Goal: Task Accomplishment & Management: Use online tool/utility

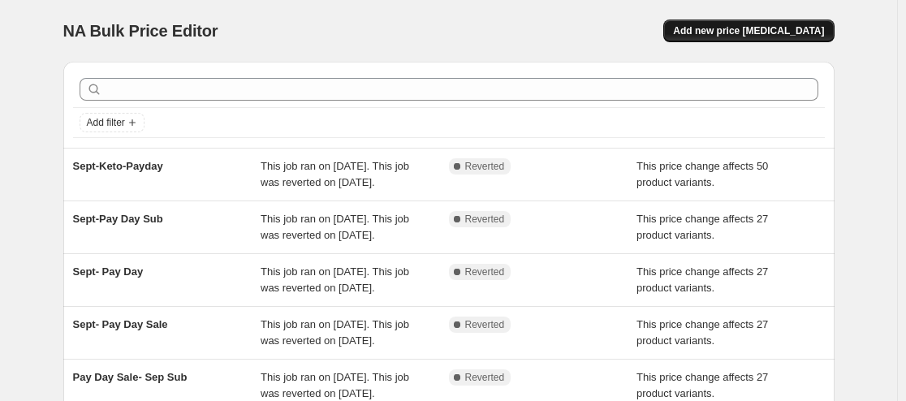
click at [768, 30] on span "Add new price [MEDICAL_DATA]" at bounding box center [748, 30] width 151 height 13
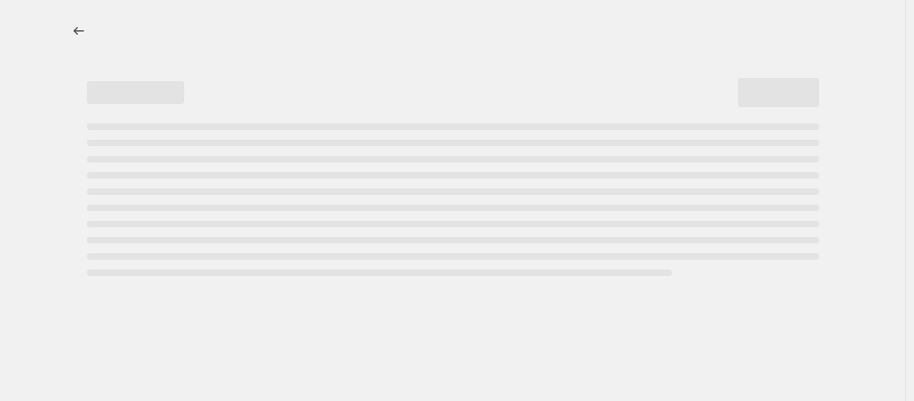
select select "percentage"
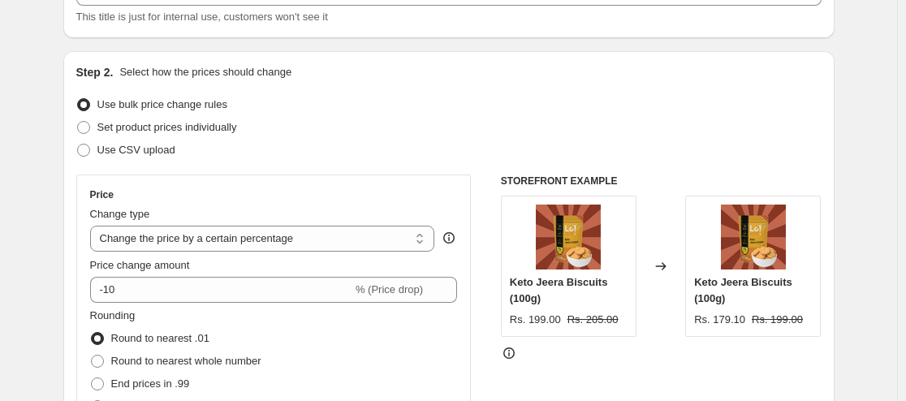
scroll to position [152, 0]
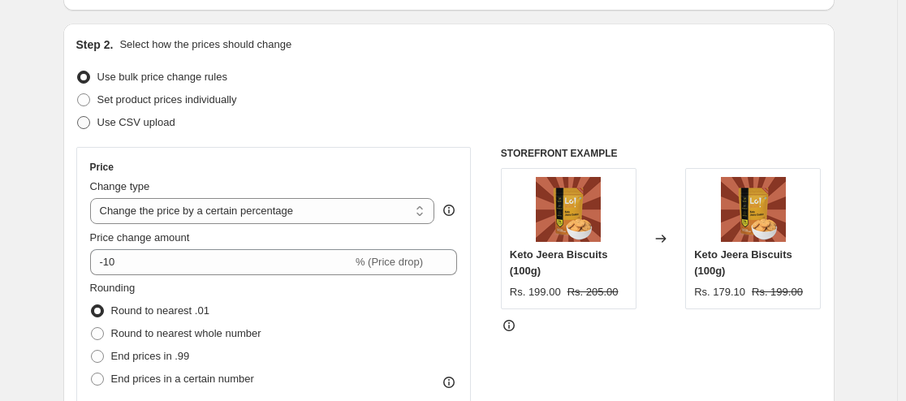
click at [161, 124] on span "Use CSV upload" at bounding box center [136, 122] width 78 height 12
click at [124, 119] on span "Use CSV upload" at bounding box center [136, 122] width 78 height 12
click at [78, 117] on input "Use CSV upload" at bounding box center [77, 116] width 1 height 1
radio input "true"
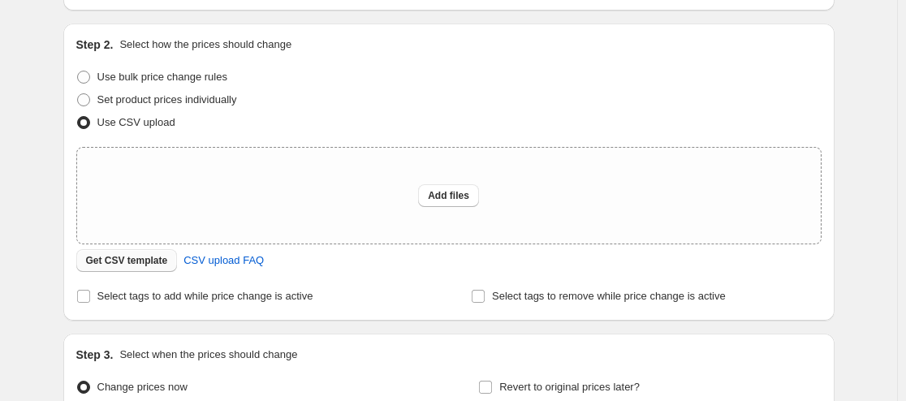
click at [119, 265] on span "Get CSV template" at bounding box center [127, 260] width 82 height 13
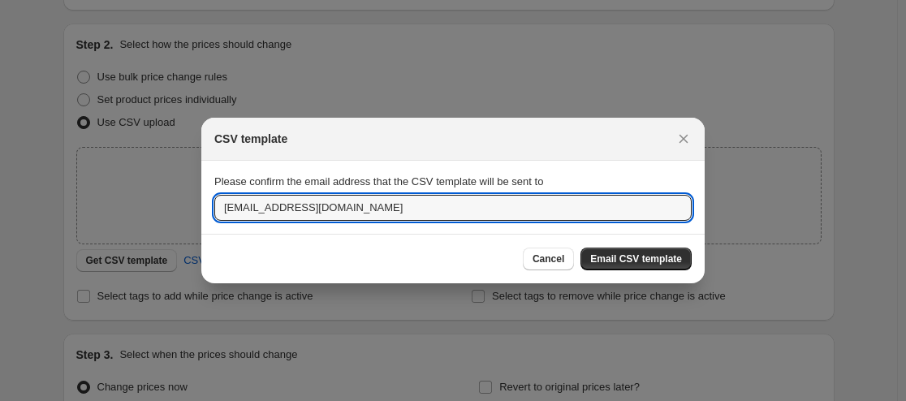
drag, startPoint x: 364, startPoint y: 209, endPoint x: 192, endPoint y: 202, distance: 172.3
type input "[PERSON_NAME][EMAIL_ADDRESS][DOMAIN_NAME]"
click at [632, 259] on span "Email CSV template" at bounding box center [636, 258] width 92 height 13
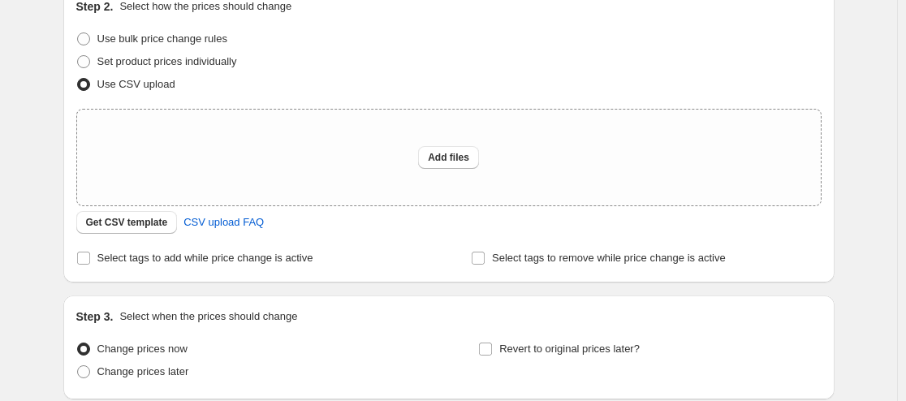
scroll to position [164, 0]
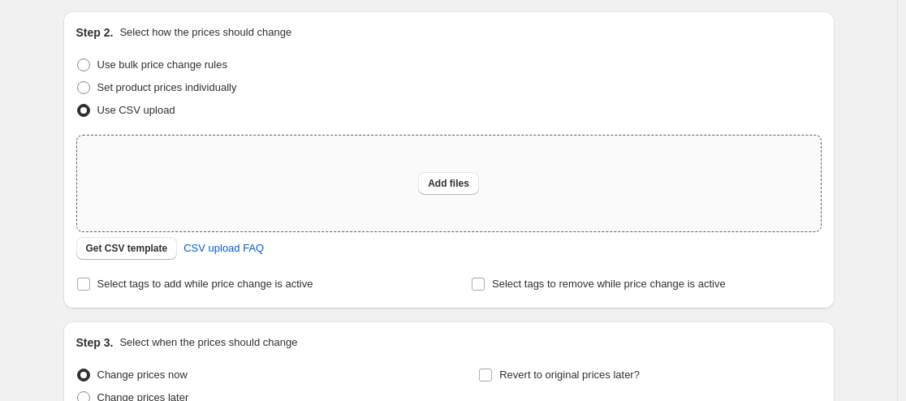
click at [486, 177] on div "Add files" at bounding box center [449, 184] width 744 height 96
type input "C:\fakepath\csv_template_user_54777.csv"
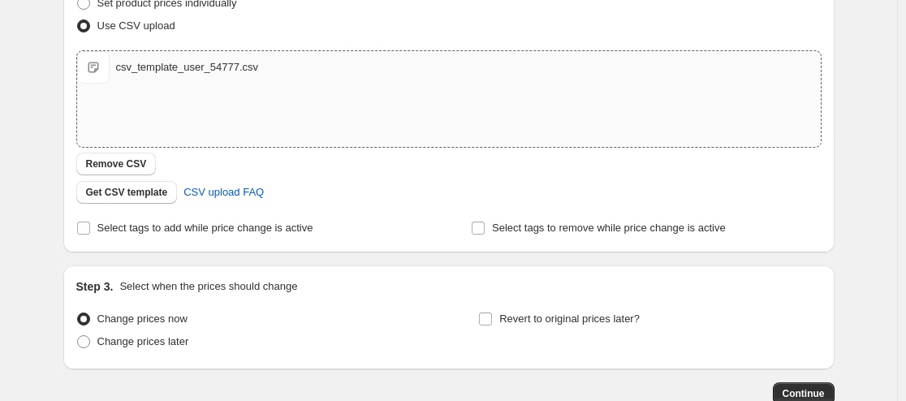
scroll to position [352, 0]
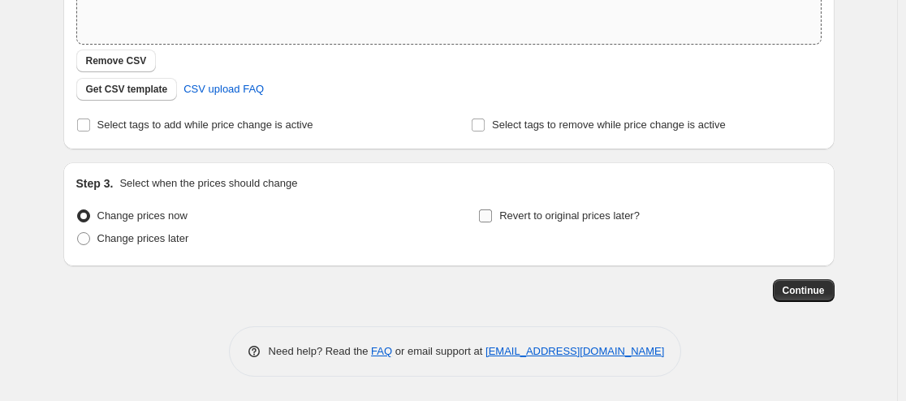
click at [617, 215] on span "Revert to original prices later?" at bounding box center [569, 215] width 140 height 12
click at [492, 215] on input "Revert to original prices later?" at bounding box center [485, 215] width 13 height 13
checkbox input "true"
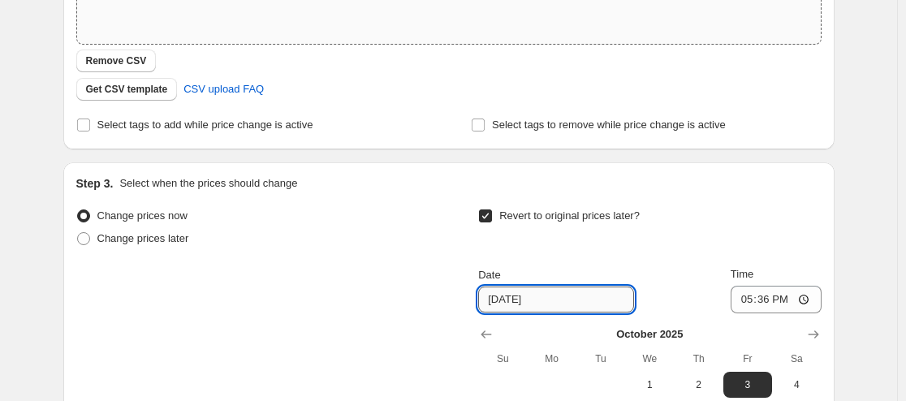
click at [541, 306] on input "[DATE]" at bounding box center [556, 300] width 156 height 26
click at [496, 300] on input "[DATE]" at bounding box center [556, 300] width 156 height 26
click at [521, 295] on input "[DATE]" at bounding box center [556, 300] width 156 height 26
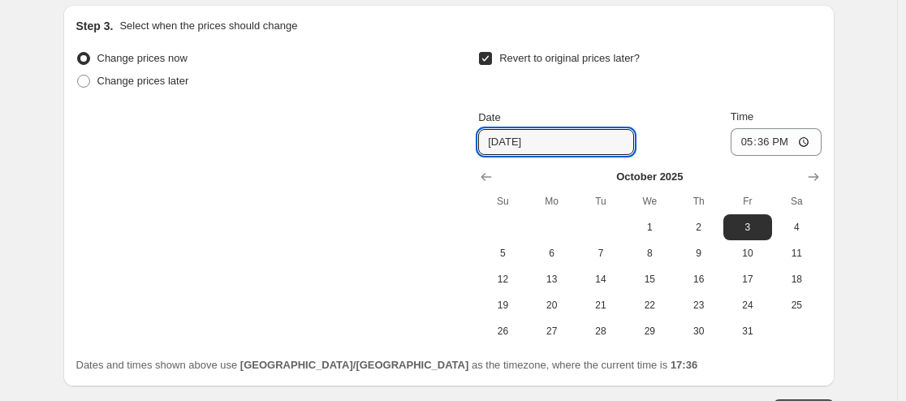
scroll to position [582, 0]
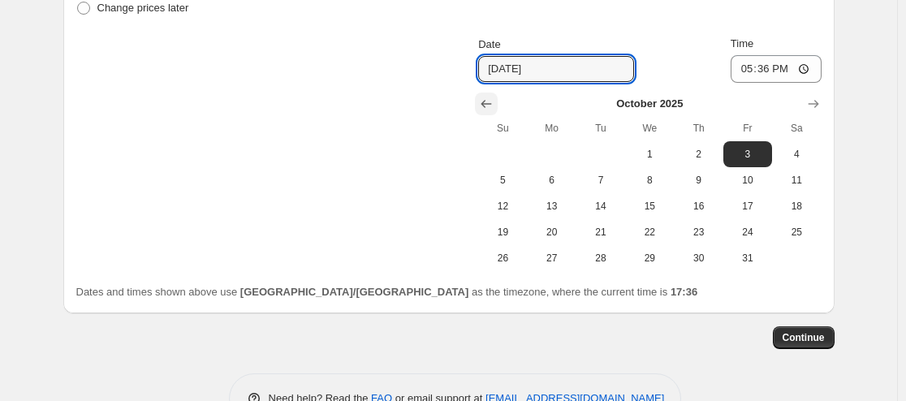
click at [494, 109] on icon "Show previous month, September 2025" at bounding box center [486, 104] width 16 height 16
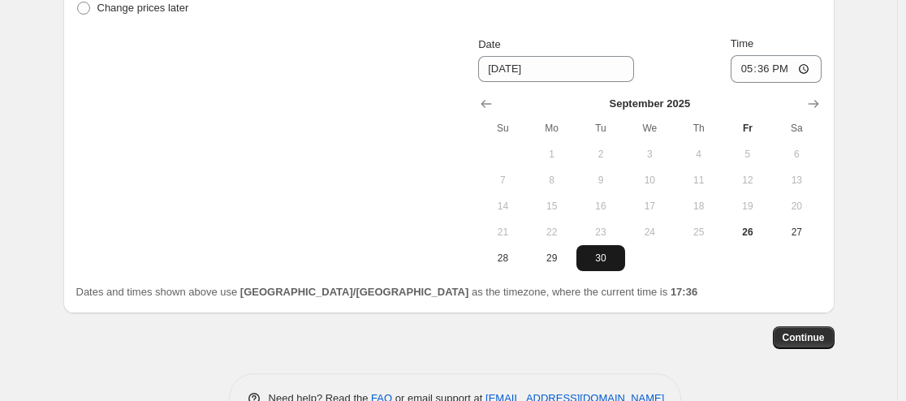
click at [617, 262] on span "30" at bounding box center [601, 258] width 36 height 13
type input "[DATE]"
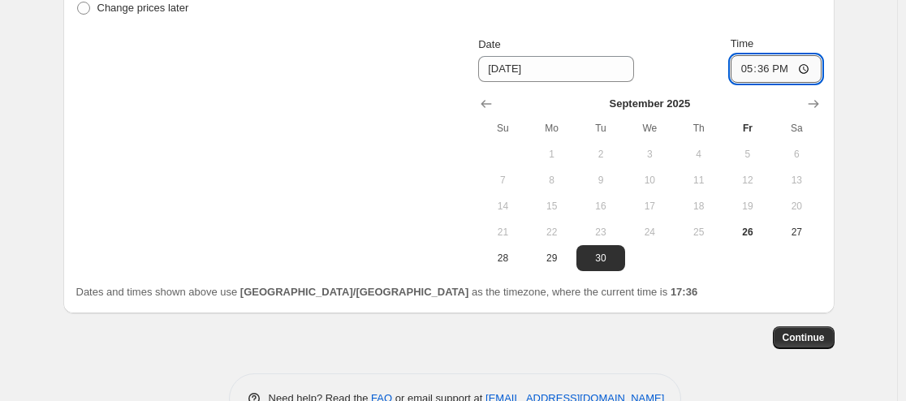
click at [774, 71] on input "17:36" at bounding box center [776, 69] width 91 height 28
click at [751, 76] on input "17:36" at bounding box center [776, 69] width 91 height 28
click at [750, 70] on input "17:36" at bounding box center [776, 69] width 91 height 28
type input "00:00"
click at [804, 66] on input "00:00" at bounding box center [776, 69] width 91 height 28
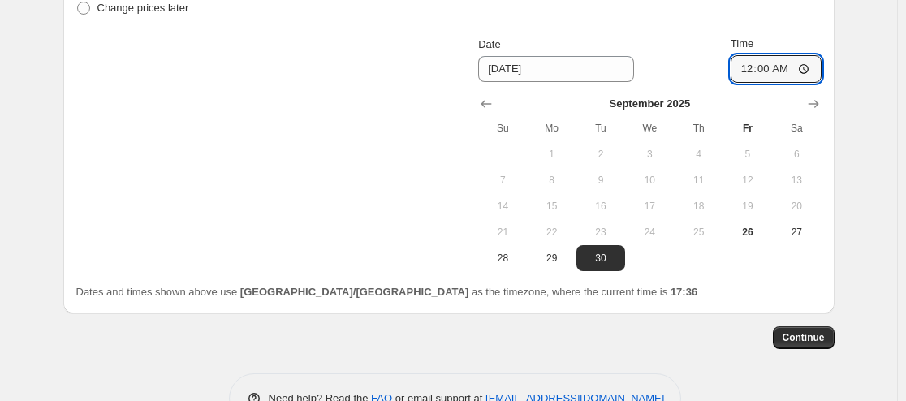
click at [669, 47] on div "Date [DATE] Time 00:00" at bounding box center [649, 59] width 343 height 47
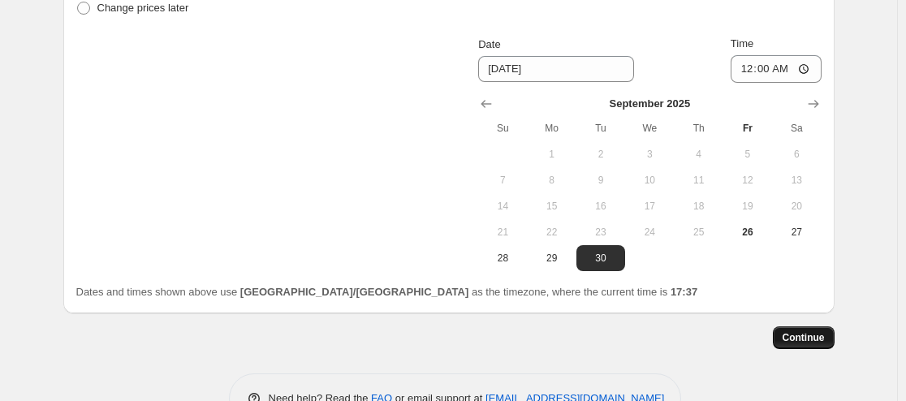
click at [810, 334] on span "Continue" at bounding box center [804, 337] width 42 height 13
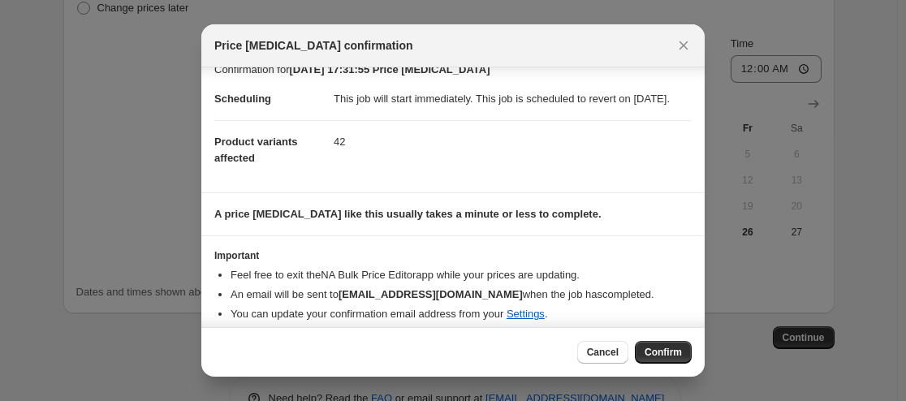
scroll to position [0, 0]
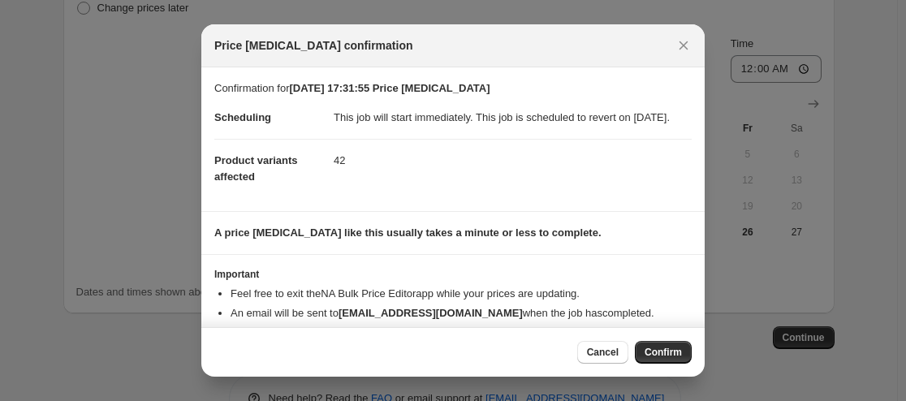
click at [721, 109] on div at bounding box center [453, 200] width 906 height 401
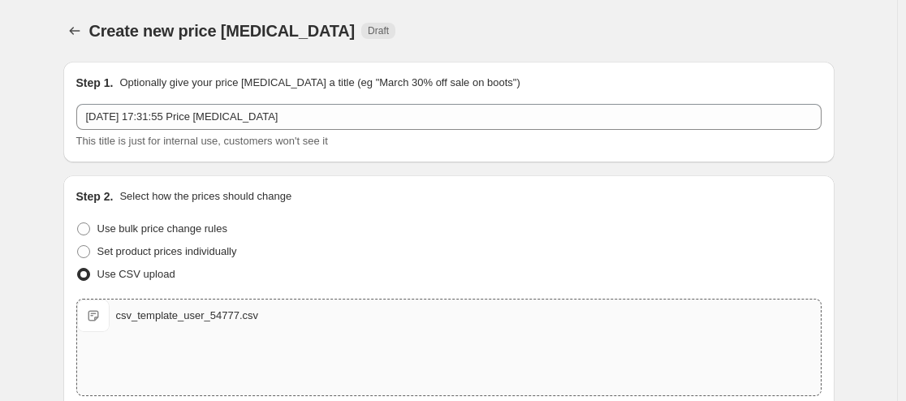
scroll to position [582, 0]
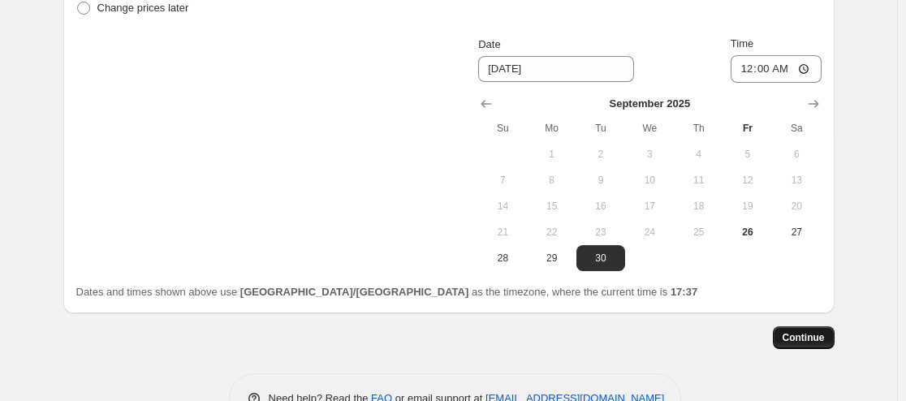
click at [802, 330] on button "Continue" at bounding box center [804, 337] width 62 height 23
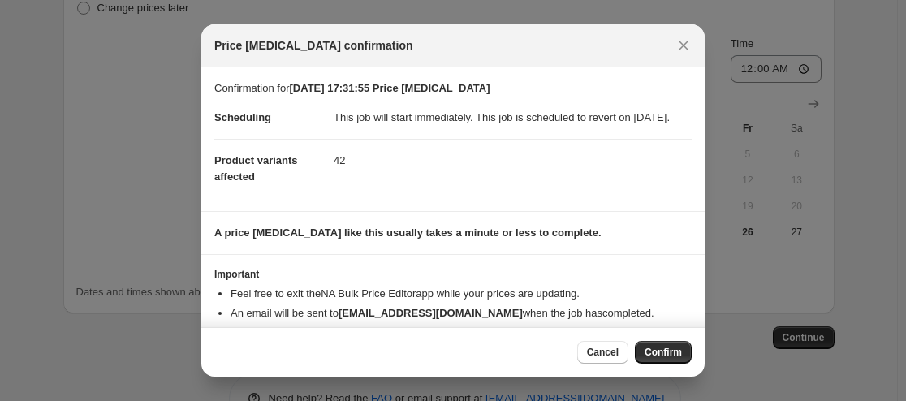
scroll to position [46, 0]
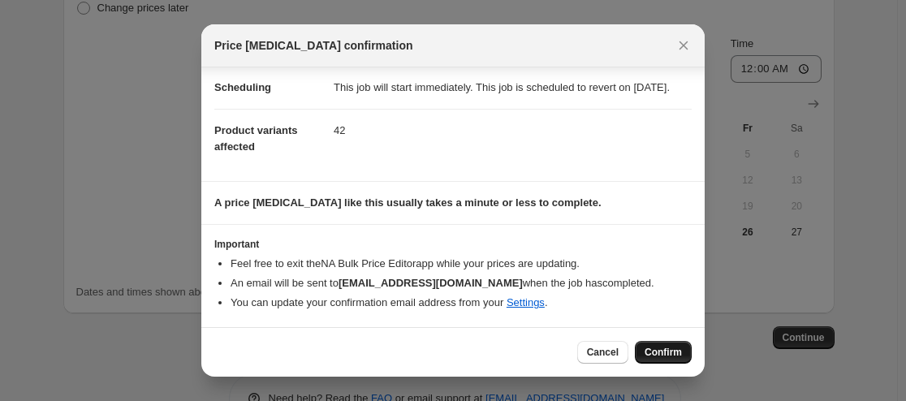
click at [653, 357] on span "Confirm" at bounding box center [663, 352] width 37 height 13
